Goal: Use online tool/utility: Utilize a website feature to perform a specific function

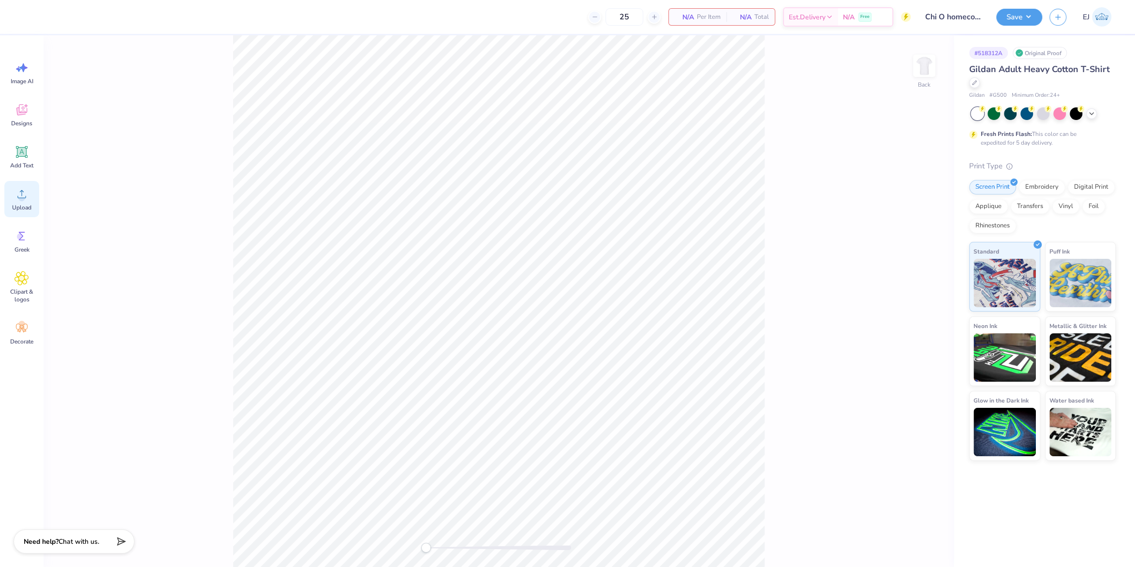
click at [23, 201] on div "Upload" at bounding box center [21, 199] width 35 height 36
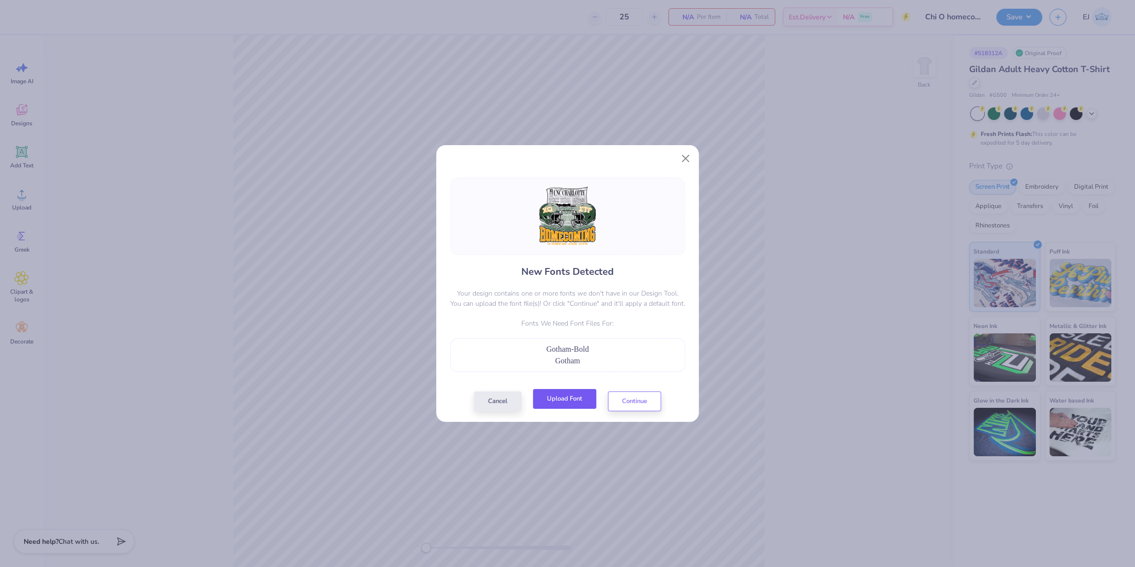
click at [563, 402] on button "Upload Font" at bounding box center [564, 399] width 63 height 20
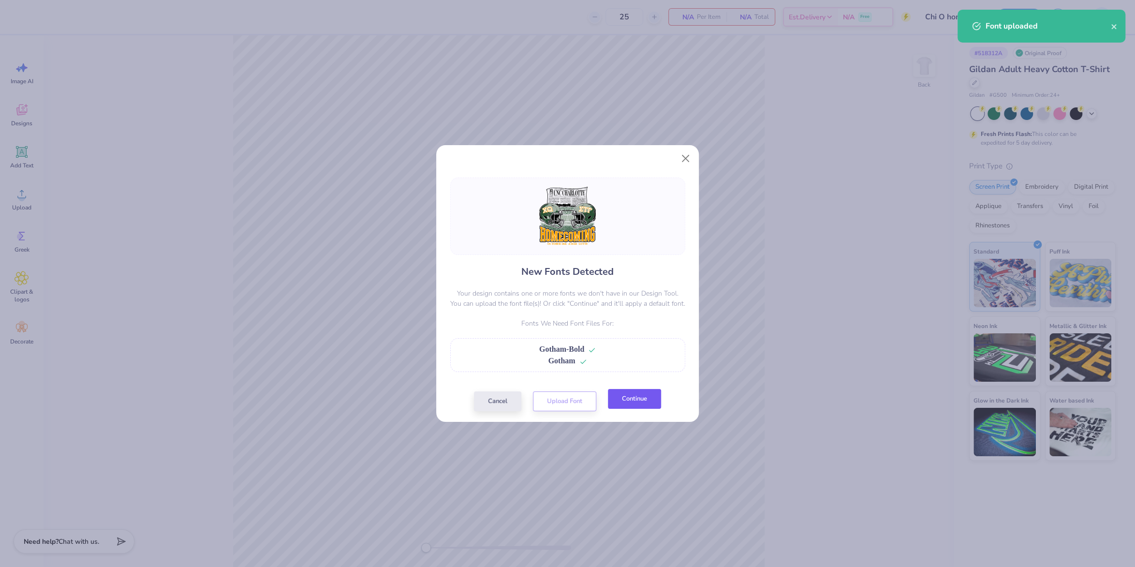
click at [636, 395] on button "Continue" at bounding box center [634, 399] width 53 height 20
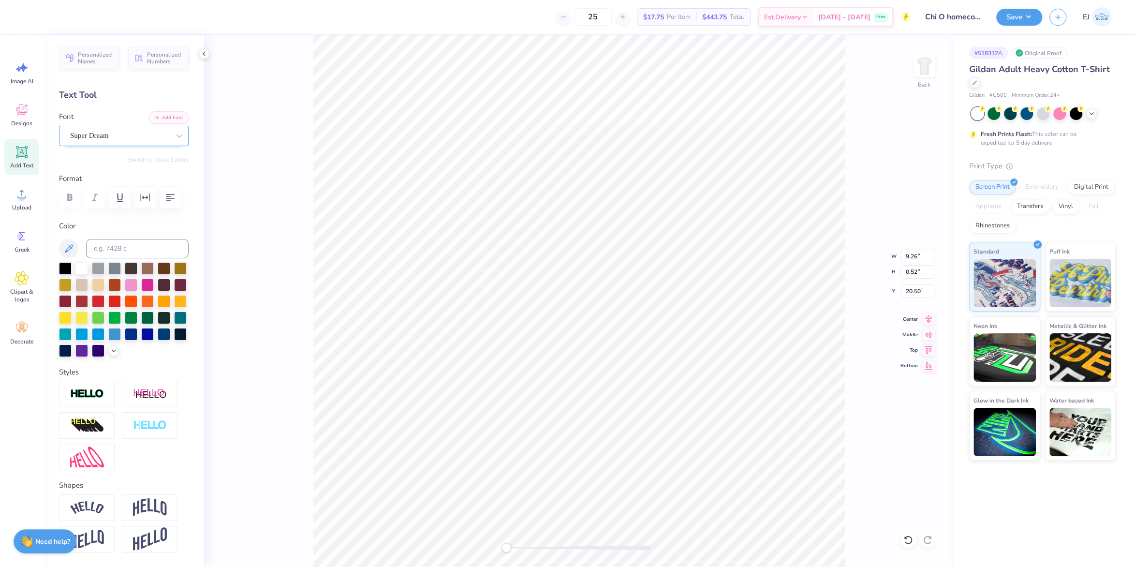
click at [105, 141] on div at bounding box center [120, 135] width 100 height 13
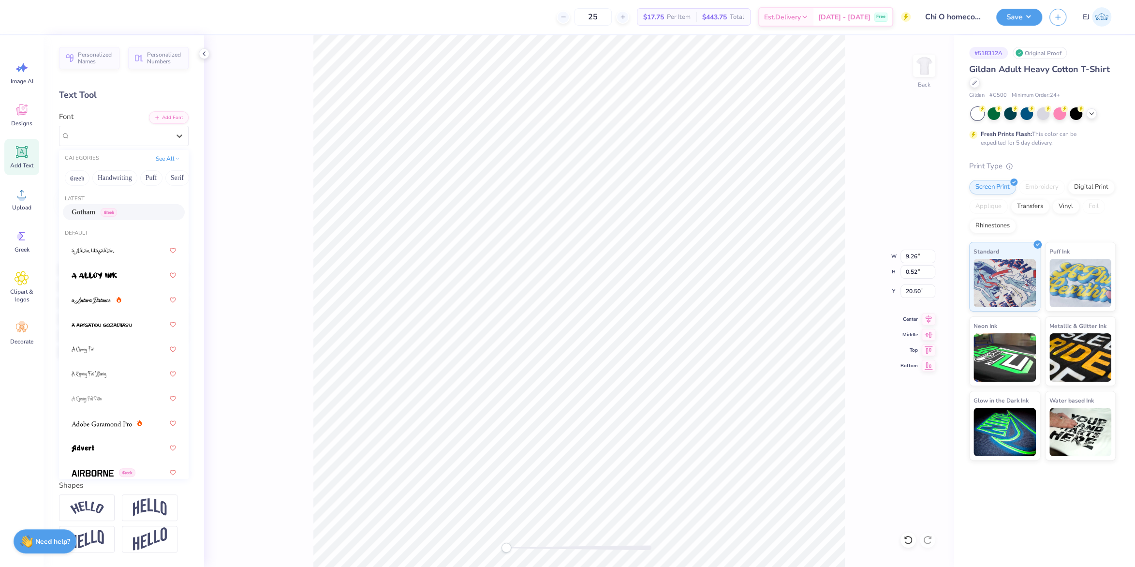
click at [109, 208] on div "Gotham Greek" at bounding box center [94, 212] width 45 height 10
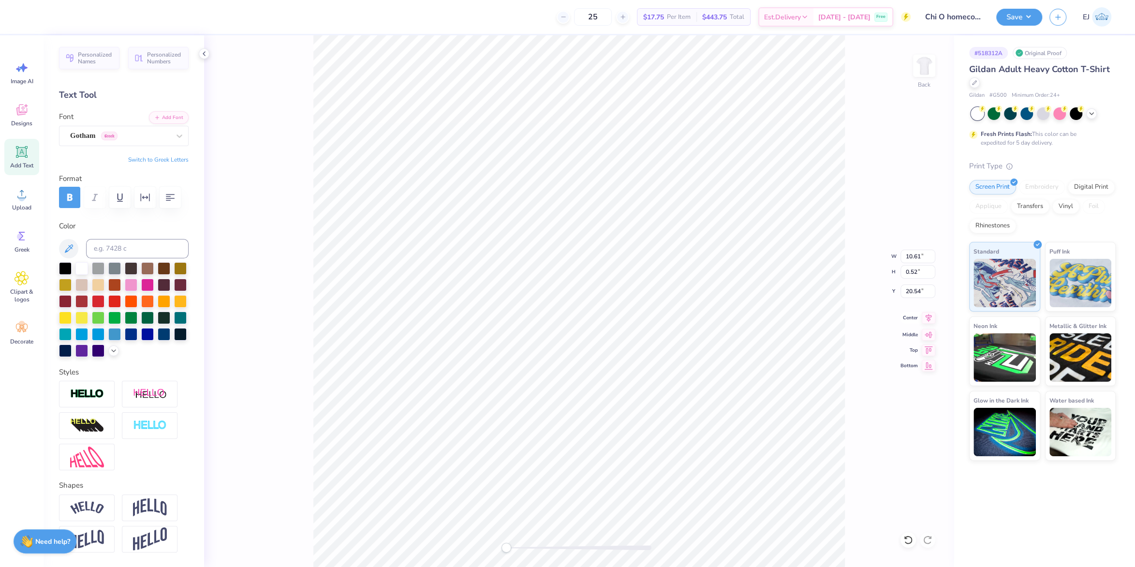
click at [931, 324] on div "Back W 10.61 10.61 " H 0.52 0.52 " Y 20.54 20.54 " Center Middle Top Bottom" at bounding box center [579, 301] width 750 height 532
type input "11.89"
type input "12.36"
click at [931, 320] on icon at bounding box center [929, 318] width 14 height 12
type input "17.53"
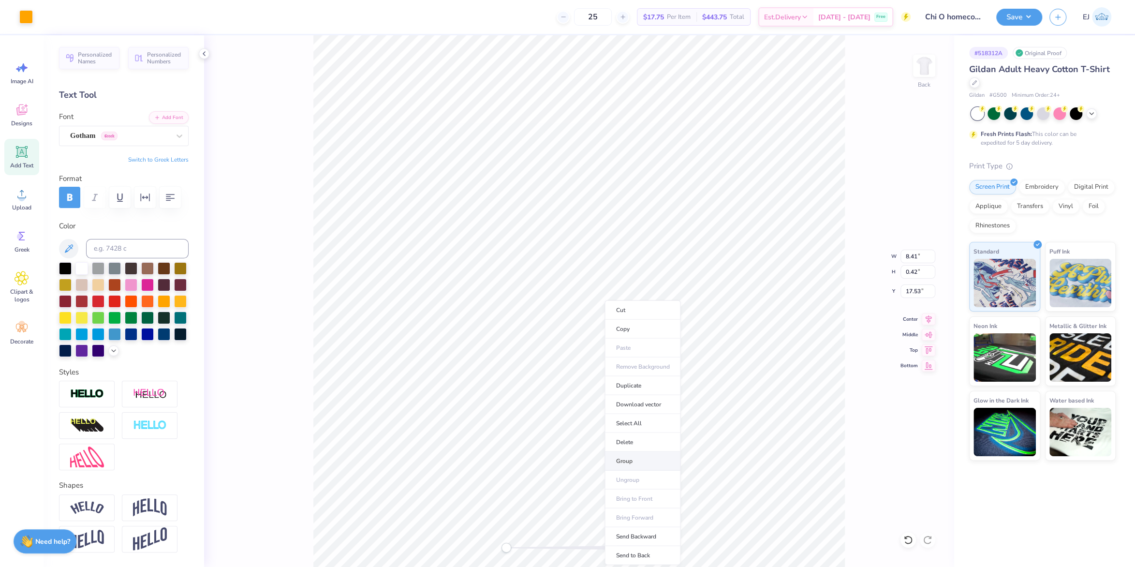
click at [633, 459] on li "Group" at bounding box center [643, 461] width 76 height 19
click at [927, 322] on icon at bounding box center [929, 318] width 14 height 12
click at [909, 255] on input "11.89" at bounding box center [918, 257] width 35 height 14
type input "12.50"
type input "12.99"
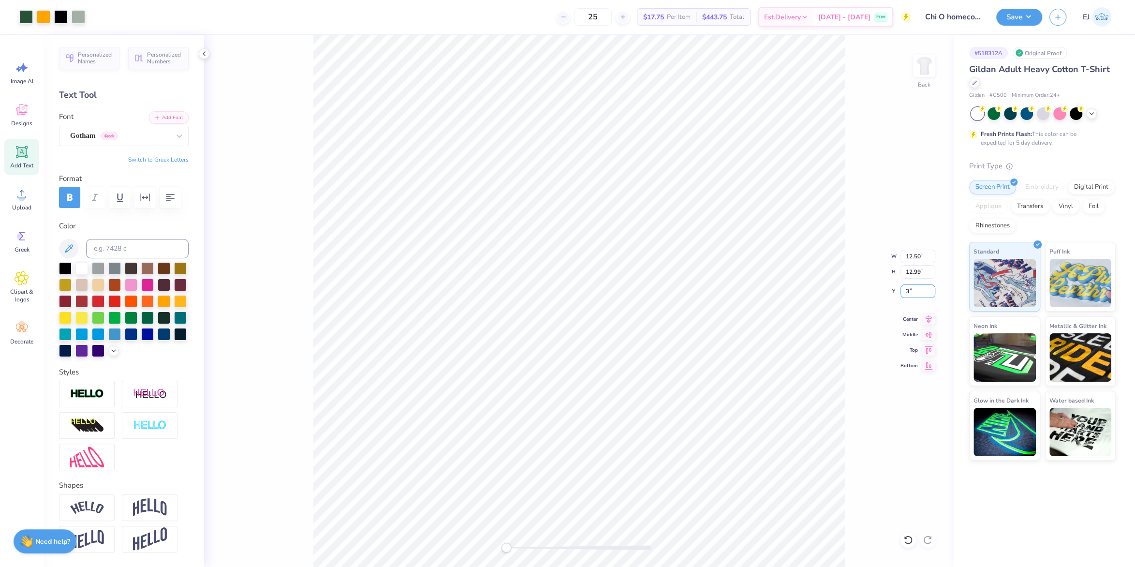
type input "3.00"
click at [1023, 18] on button "Save" at bounding box center [1020, 15] width 46 height 17
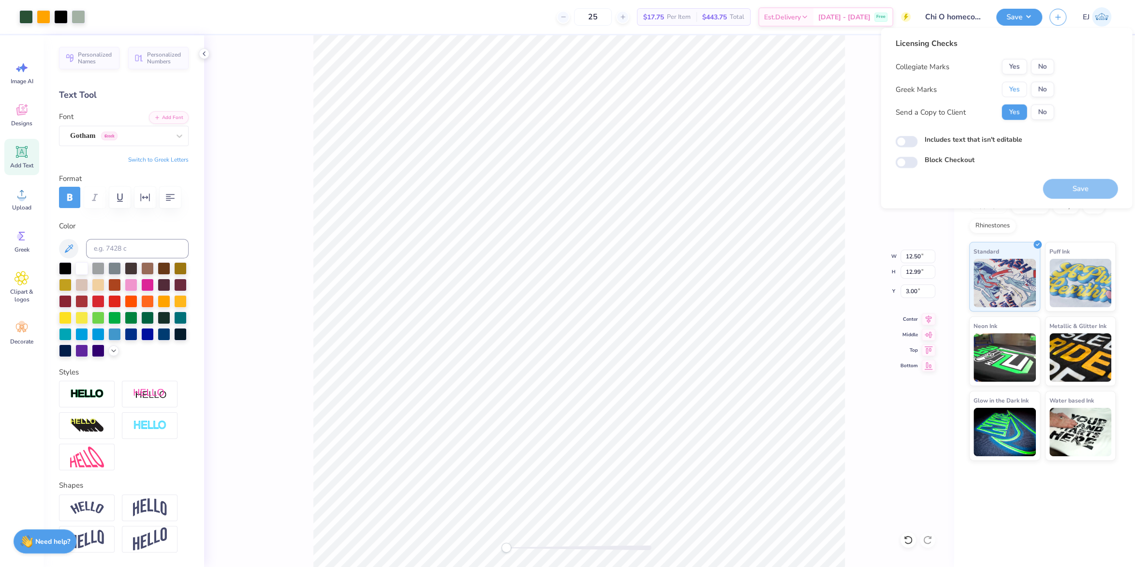
drag, startPoint x: 1019, startPoint y: 87, endPoint x: 1044, endPoint y: 75, distance: 27.0
click at [1021, 86] on button "Yes" at bounding box center [1014, 89] width 25 height 15
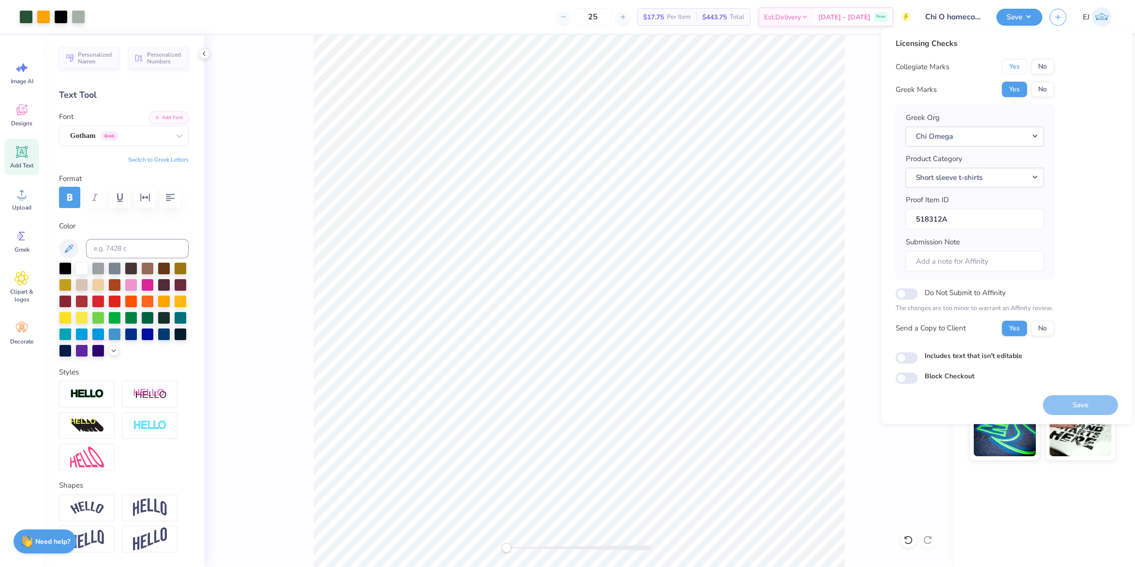
drag, startPoint x: 1024, startPoint y: 67, endPoint x: 1024, endPoint y: 82, distance: 14.5
click at [1023, 67] on button "Yes" at bounding box center [1014, 66] width 25 height 15
click at [1076, 393] on div "Save" at bounding box center [1080, 399] width 75 height 30
click at [1078, 395] on div "Save" at bounding box center [1080, 399] width 75 height 30
click at [1079, 403] on button "Save" at bounding box center [1080, 405] width 75 height 20
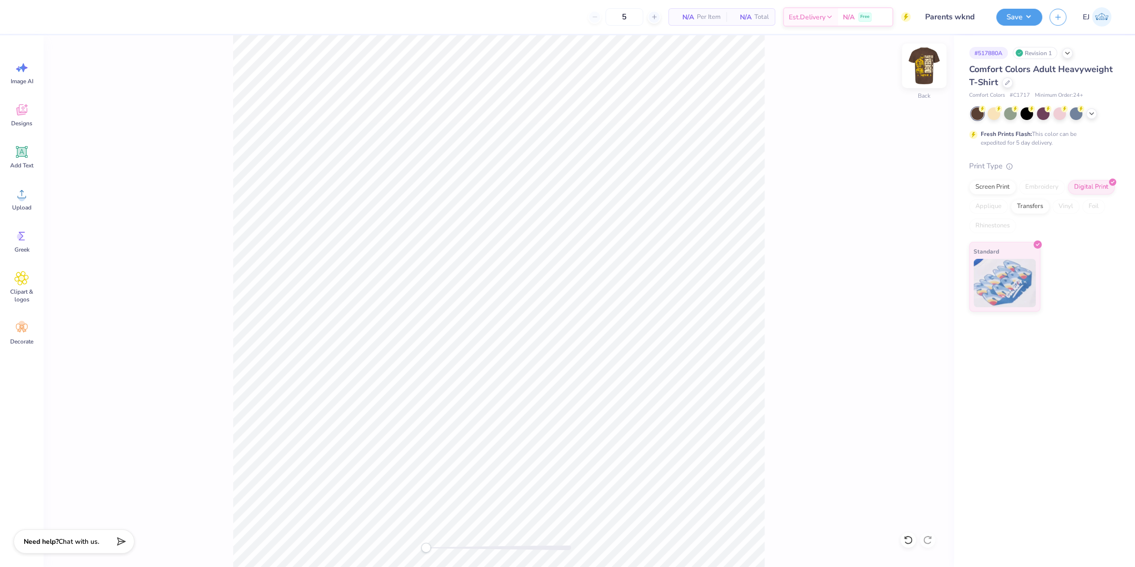
drag, startPoint x: 937, startPoint y: 66, endPoint x: 932, endPoint y: 66, distance: 5.3
click at [936, 66] on div "Back" at bounding box center [499, 301] width 911 height 532
click at [928, 65] on img at bounding box center [924, 65] width 39 height 39
click at [916, 284] on input "17.98" at bounding box center [918, 280] width 35 height 14
type input "3"
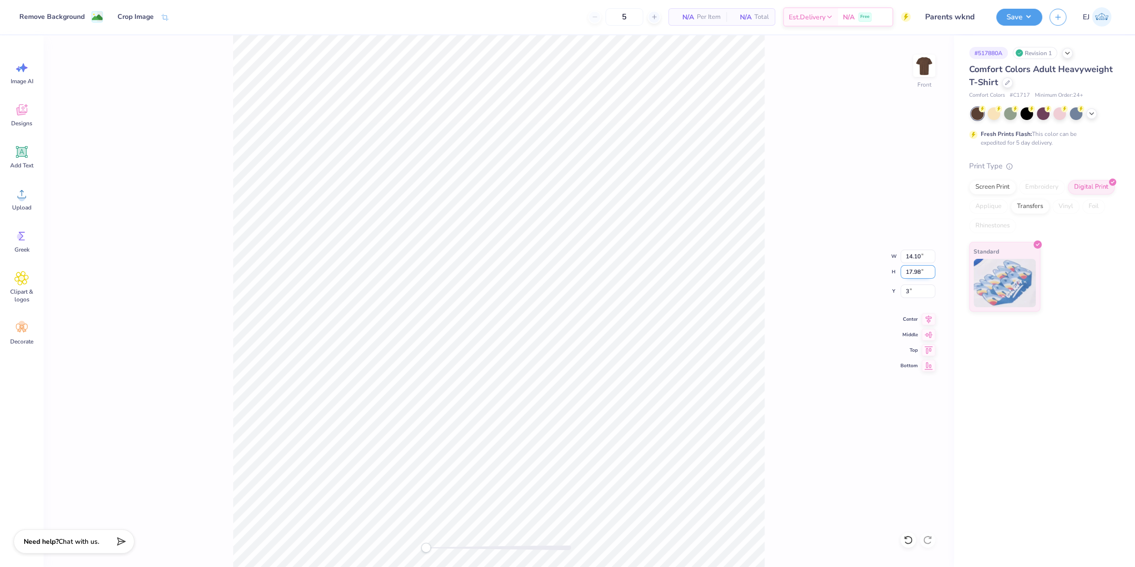
click at [924, 274] on input "17.98" at bounding box center [918, 272] width 35 height 14
click at [771, 280] on div "Front W 14.10 14.10 " H 17.98 17.98 " Y 3.00 3.00 " Center Middle Top Bottom" at bounding box center [499, 301] width 911 height 532
click at [926, 71] on img at bounding box center [924, 65] width 39 height 39
click at [927, 70] on img at bounding box center [924, 65] width 39 height 39
click at [776, 253] on div "Front W 14.10 14.10 " H 17.98 17.98 " Y 3.00 3.00 " Center Middle Top Bottom" at bounding box center [499, 301] width 911 height 532
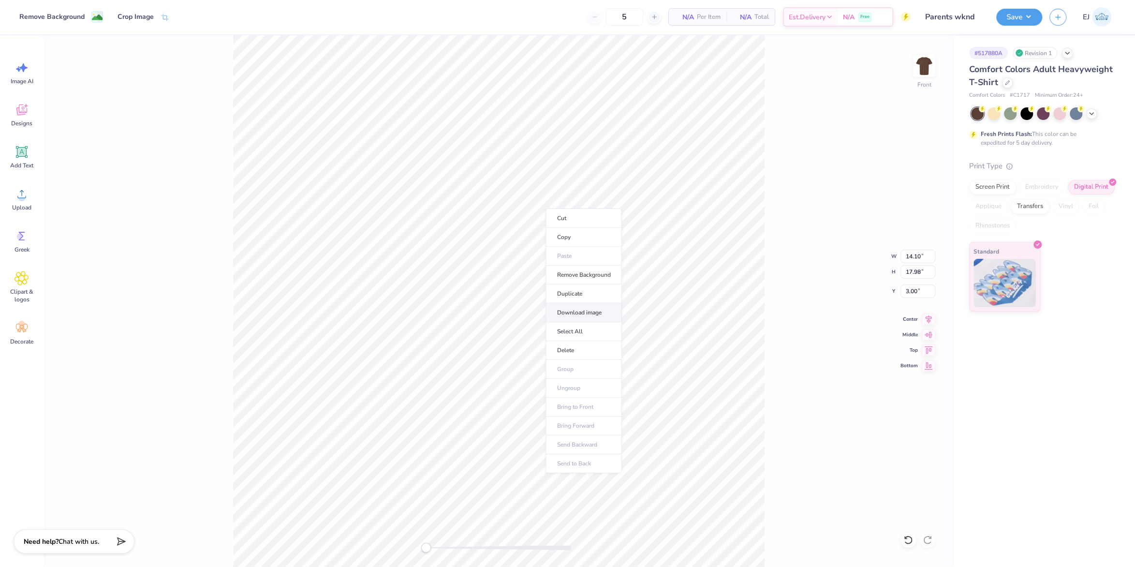
click at [598, 309] on li "Download image" at bounding box center [584, 312] width 76 height 19
click at [26, 181] on div "Upload" at bounding box center [21, 199] width 35 height 36
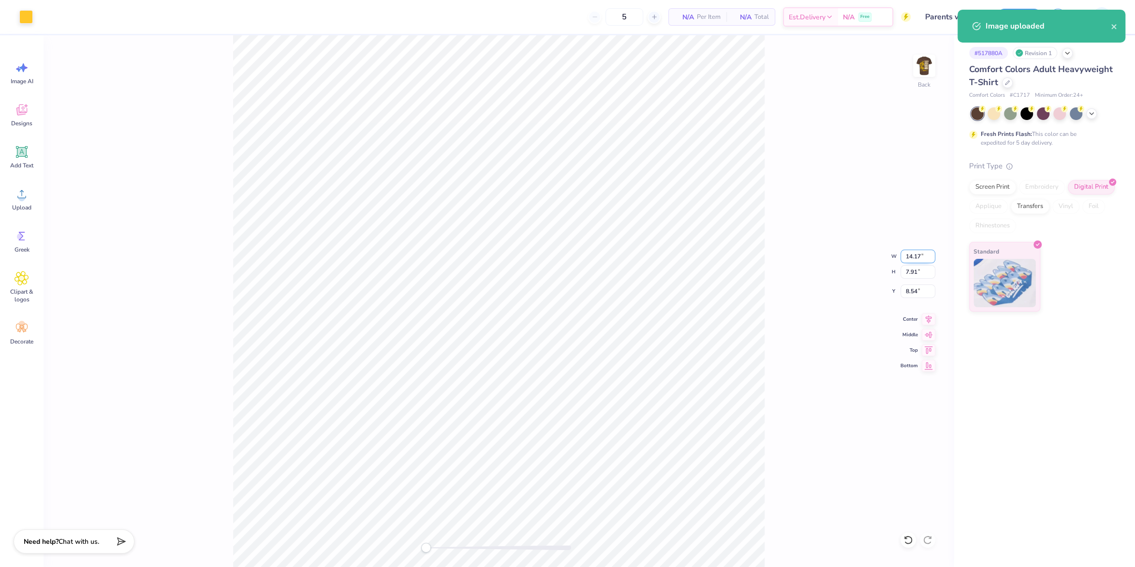
click at [913, 255] on input "14.17" at bounding box center [918, 257] width 35 height 14
type input "3.50"
type input "1.95"
type input "11.52"
click at [850, 75] on div "Back W 3.50 3.50 " H 1.95 1.95 " Y 11.52 11.52 " Center Middle Top Bottom" at bounding box center [499, 301] width 911 height 532
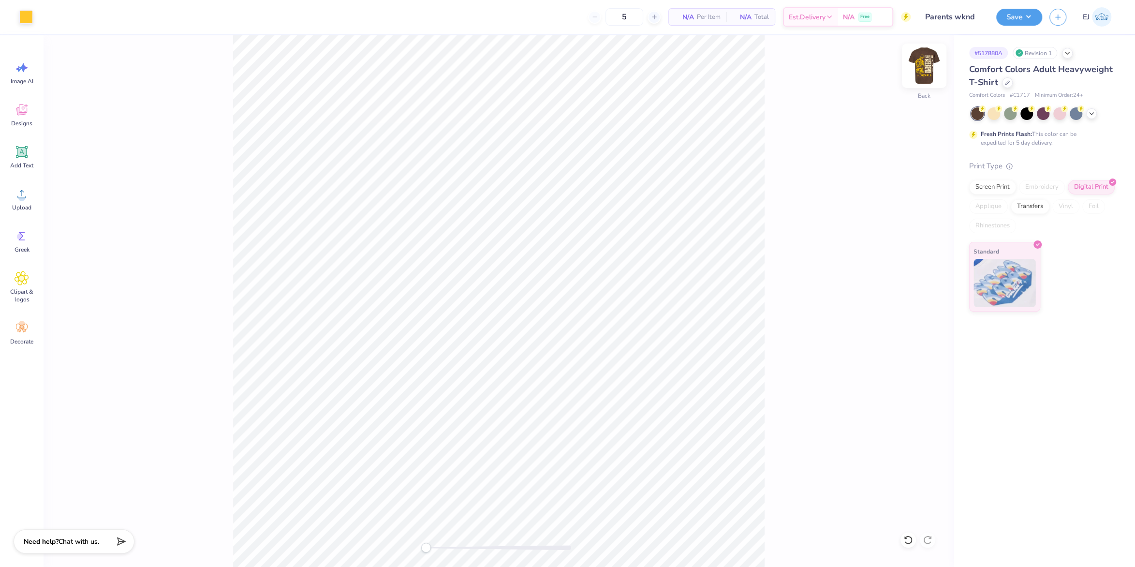
click at [923, 64] on img at bounding box center [924, 65] width 39 height 39
click at [26, 194] on icon at bounding box center [22, 194] width 15 height 15
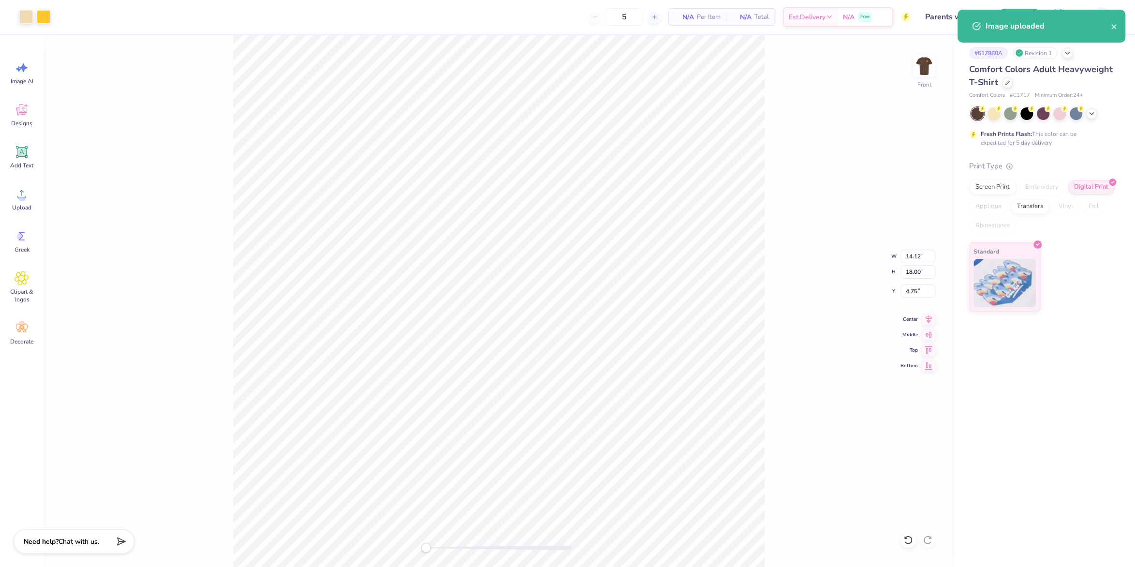
click at [806, 326] on div "Front W 14.12 14.12 " H 18.00 18.00 " Y 4.75 4.75 " Center Middle Top Bottom" at bounding box center [499, 301] width 911 height 532
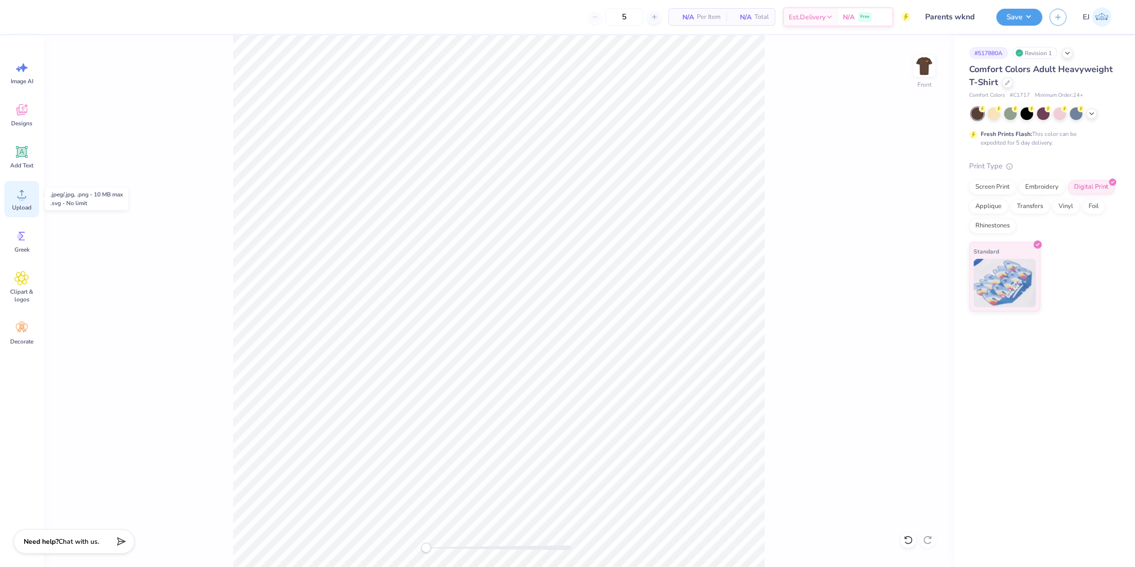
click at [30, 200] on div "Upload" at bounding box center [21, 199] width 35 height 36
click at [918, 275] on input "18.00" at bounding box center [918, 272] width 35 height 14
click at [914, 255] on input "14.12" at bounding box center [918, 257] width 35 height 14
click at [909, 288] on input "4.75" at bounding box center [918, 291] width 35 height 14
type input "3"
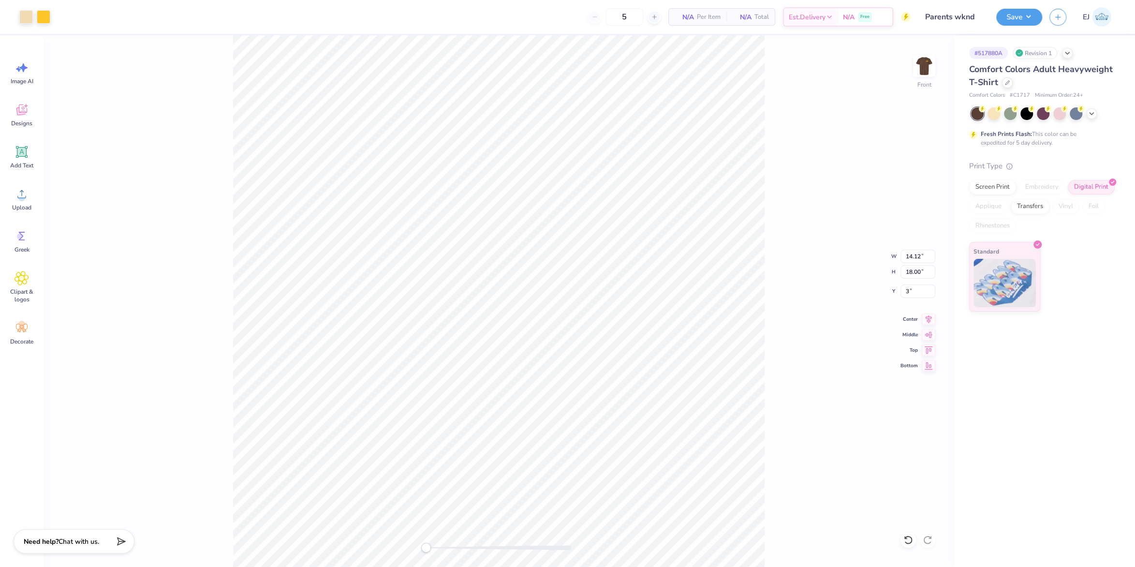
click at [830, 338] on div "Front W 14.12 14.12 " H 18.00 18.00 " Y 3 3 " Center Middle Top Bottom" at bounding box center [499, 301] width 911 height 532
click at [1029, 19] on button "Save" at bounding box center [1020, 15] width 46 height 17
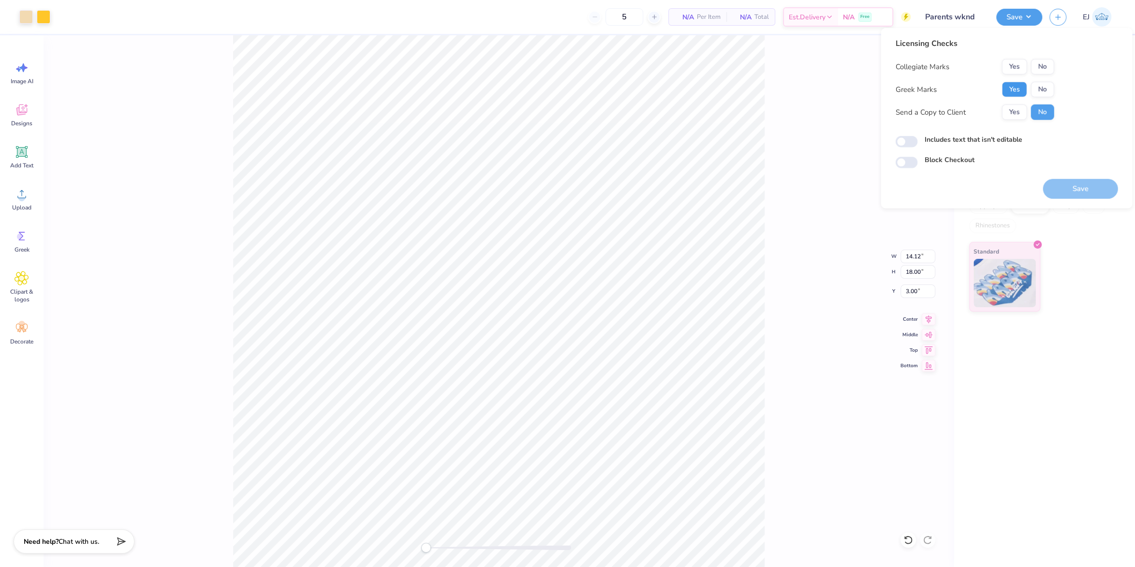
click at [1018, 89] on button "Yes" at bounding box center [1014, 89] width 25 height 15
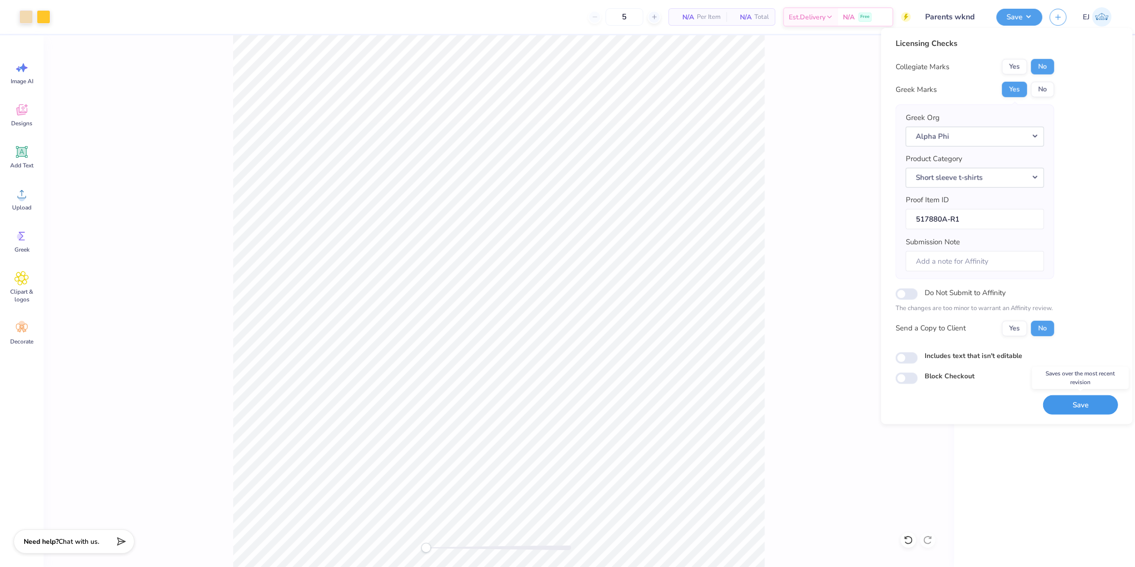
click at [1070, 402] on button "Save" at bounding box center [1080, 405] width 75 height 20
